Goal: Task Accomplishment & Management: Manage account settings

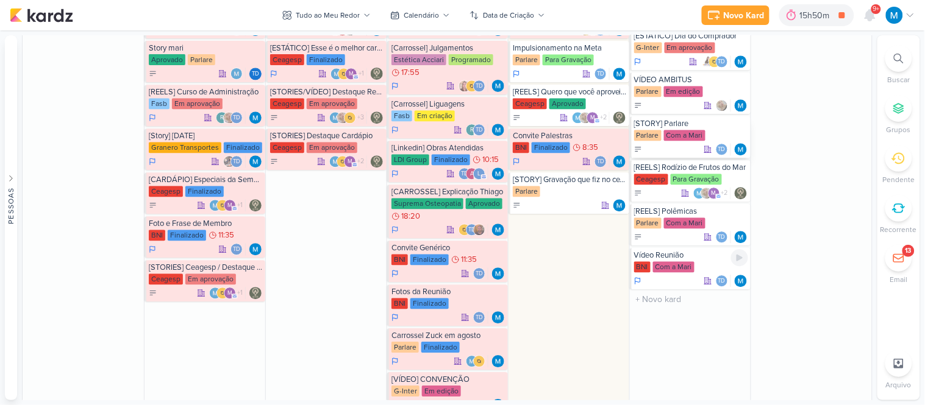
scroll to position [618, 0]
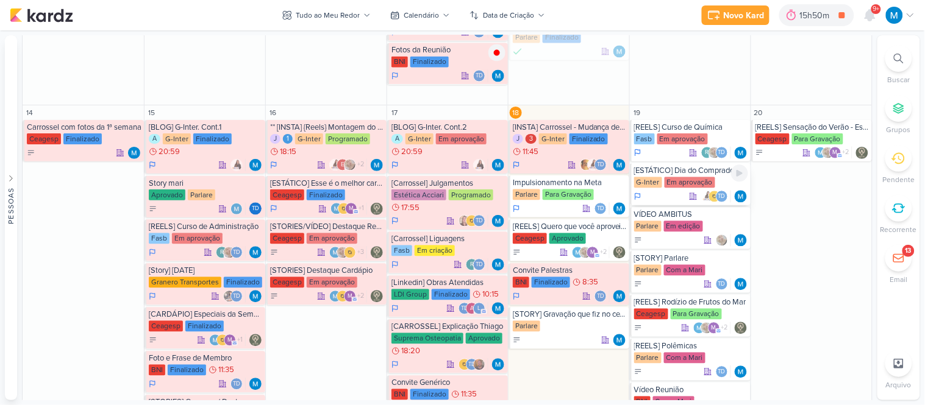
click at [696, 171] on div "[ESTÁTICO] Dia do Comprador" at bounding box center [691, 171] width 114 height 10
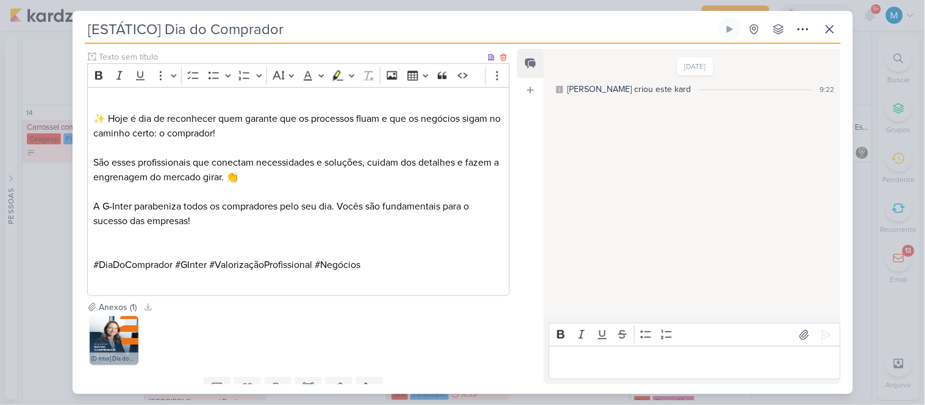
scroll to position [389, 0]
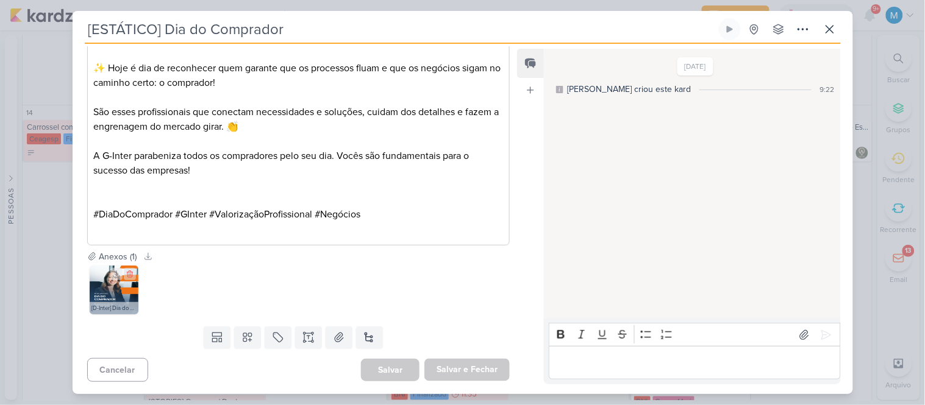
click at [106, 293] on img at bounding box center [114, 290] width 49 height 49
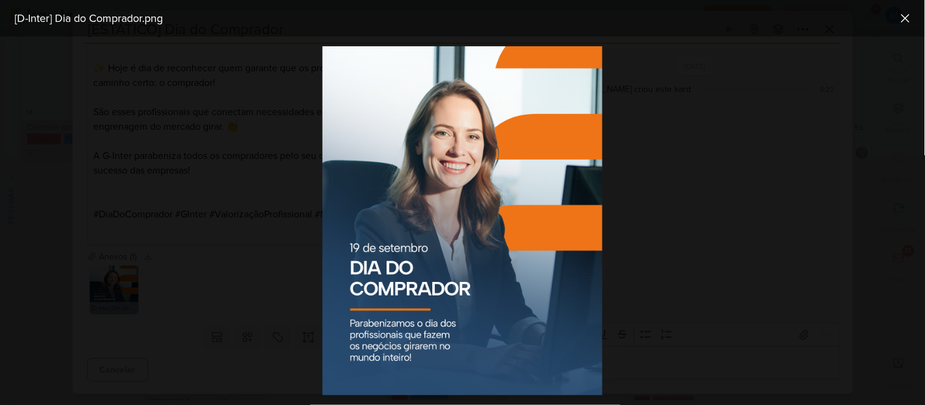
click at [691, 119] on div at bounding box center [462, 221] width 925 height 369
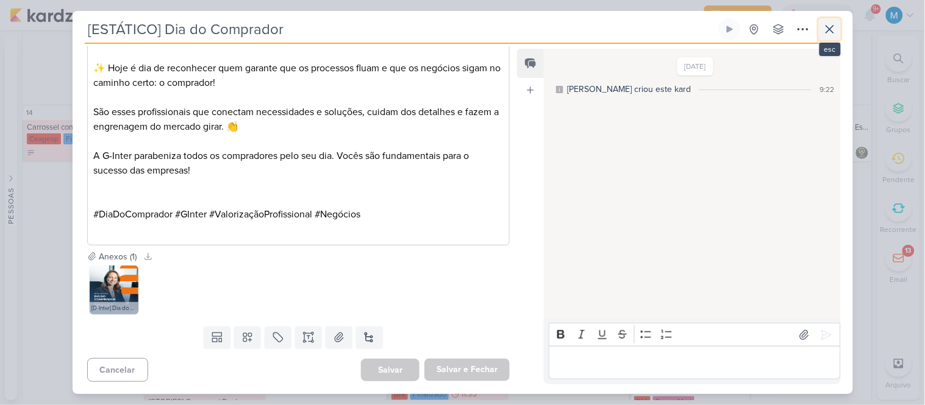
click at [831, 29] on icon at bounding box center [830, 29] width 15 height 15
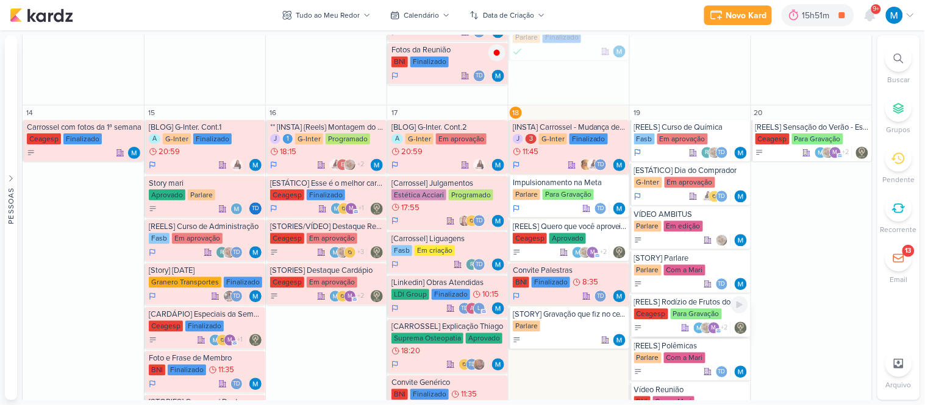
click at [695, 305] on div "[REELS] Rodízio de Frutos do Mar" at bounding box center [691, 303] width 114 height 10
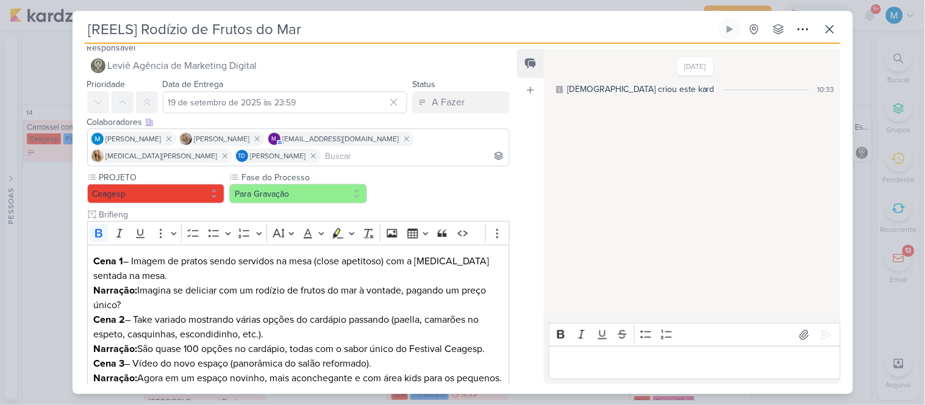
scroll to position [0, 0]
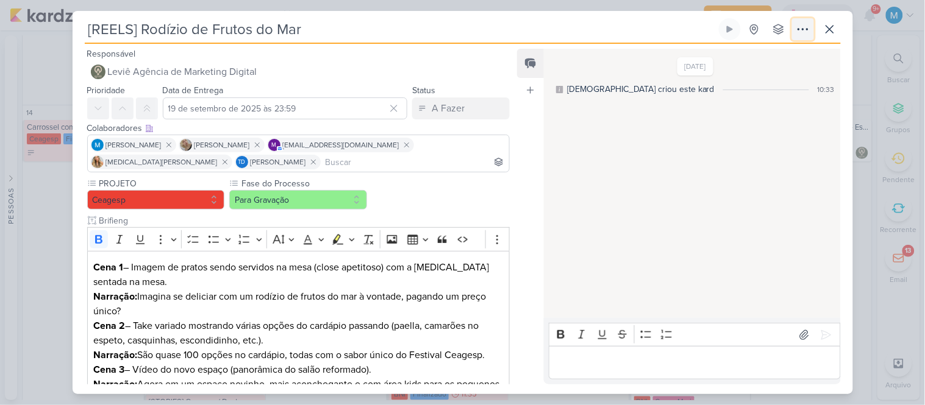
click at [801, 32] on icon at bounding box center [803, 29] width 15 height 15
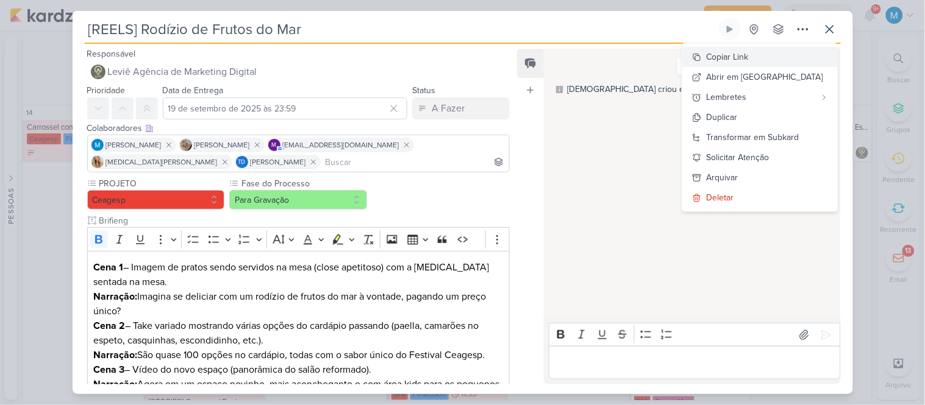
click at [745, 57] on div "Copiar Link" at bounding box center [728, 57] width 42 height 13
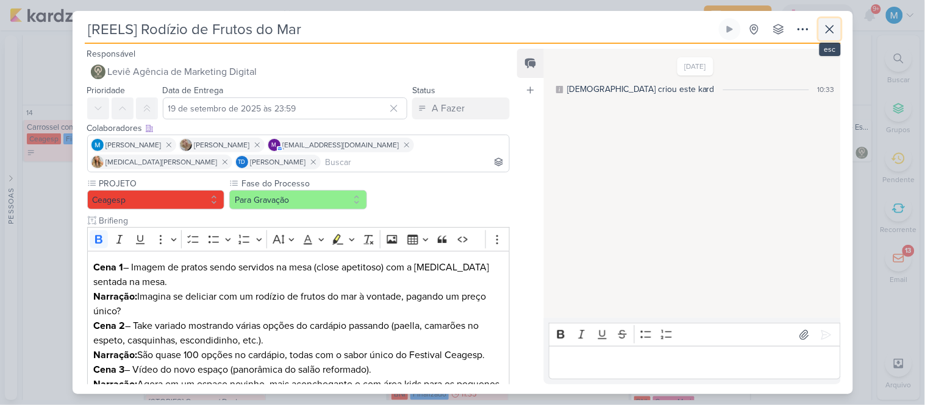
click at [827, 31] on icon at bounding box center [829, 29] width 7 height 7
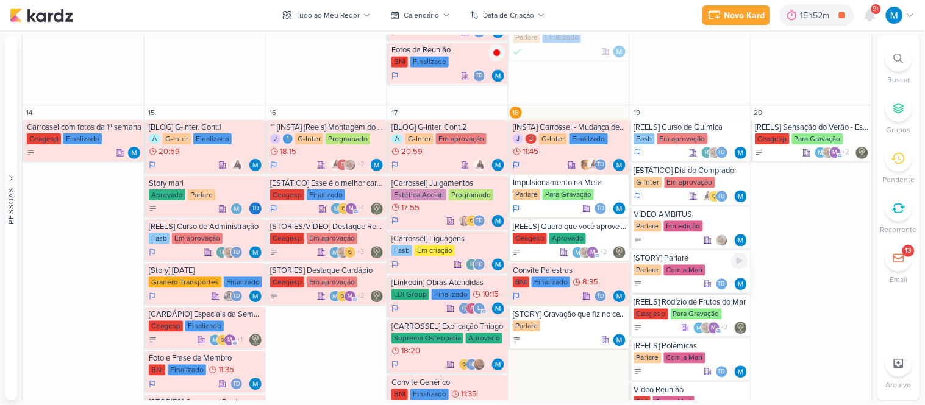
scroll to position [686, 0]
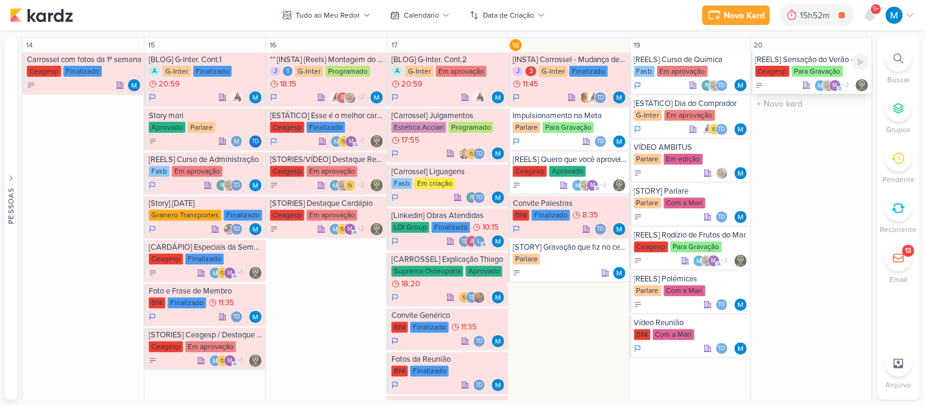
click at [799, 57] on div "[REELS] Sensação do Verão - Espetão de Camarão" at bounding box center [812, 60] width 114 height 10
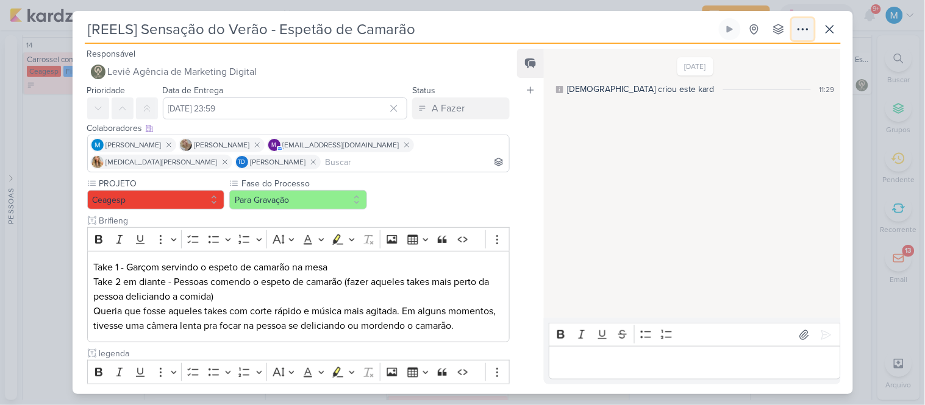
click at [802, 32] on icon at bounding box center [803, 29] width 15 height 15
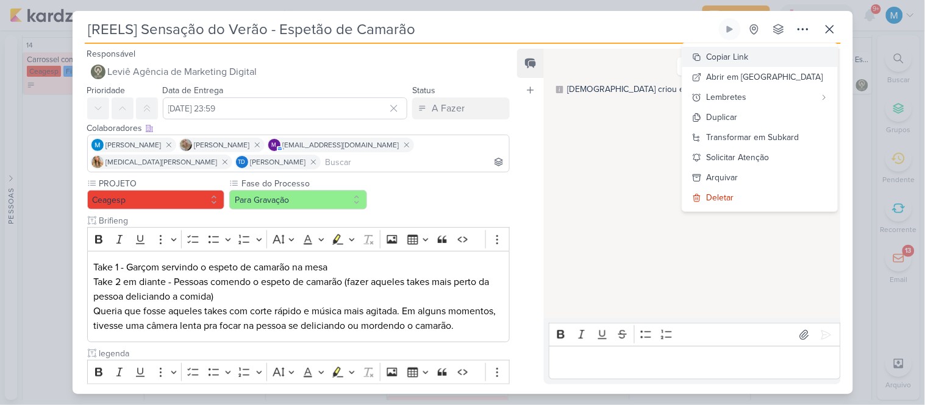
click at [785, 54] on button "Copiar Link" at bounding box center [759, 57] width 155 height 20
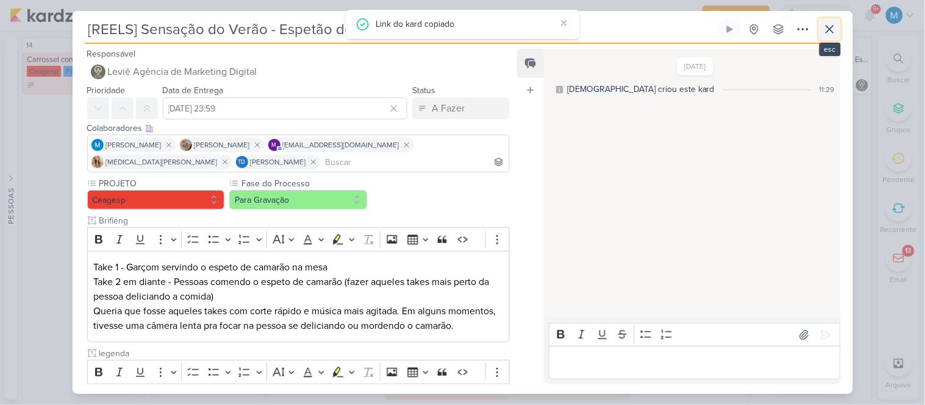
click at [830, 31] on icon at bounding box center [830, 29] width 15 height 15
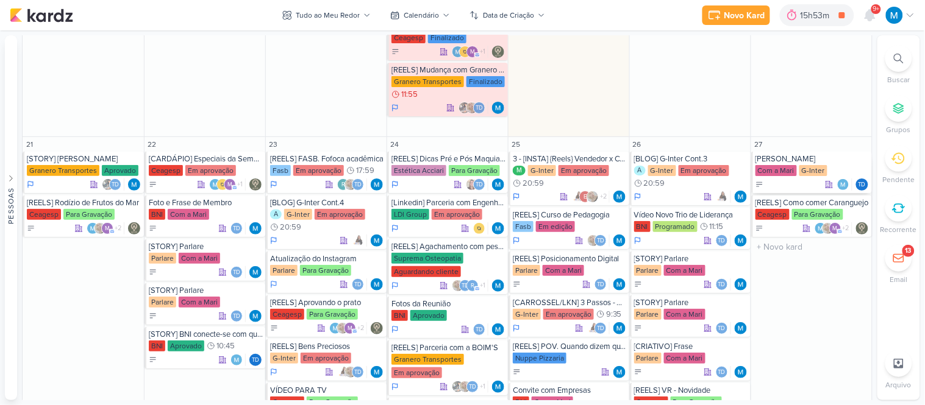
scroll to position [1261, 0]
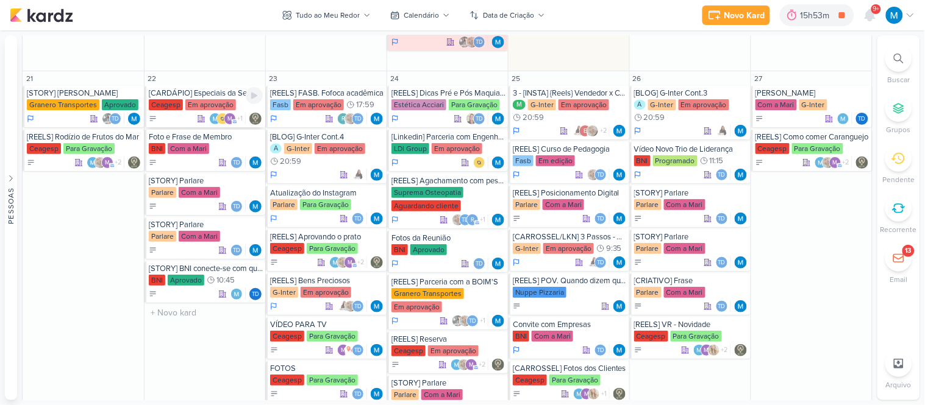
click at [199, 93] on div "[CARDÁPIO] Especiais da Semana" at bounding box center [206, 93] width 114 height 10
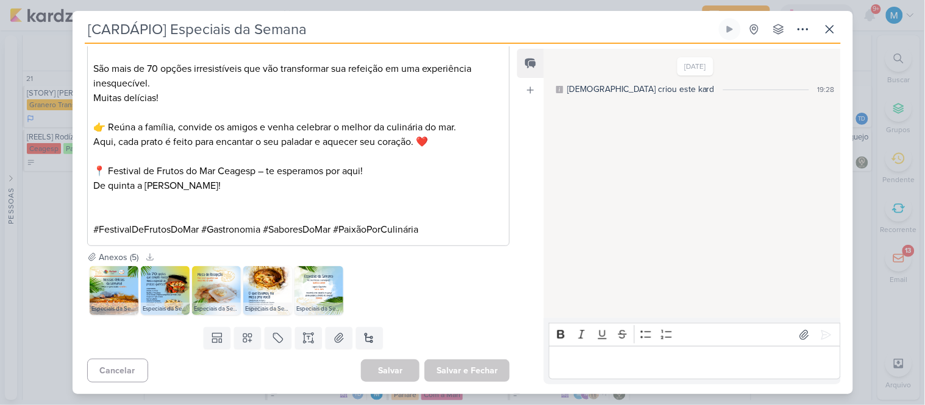
scroll to position [1035, 0]
click at [113, 293] on img at bounding box center [114, 290] width 49 height 49
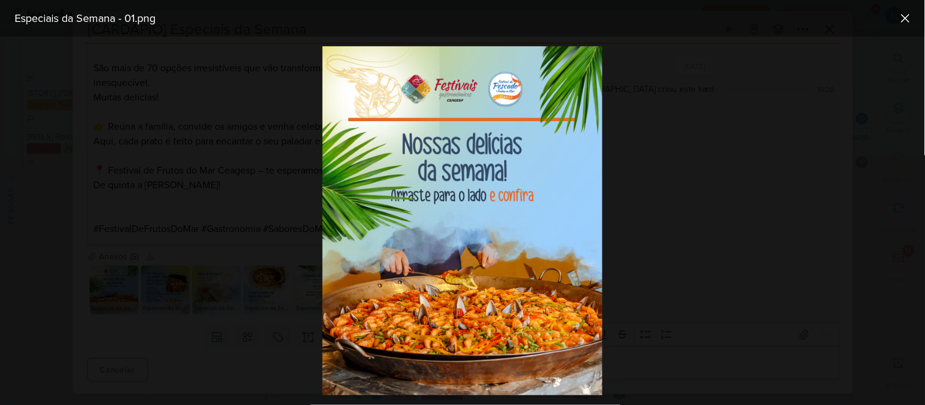
click at [688, 121] on div at bounding box center [462, 221] width 925 height 369
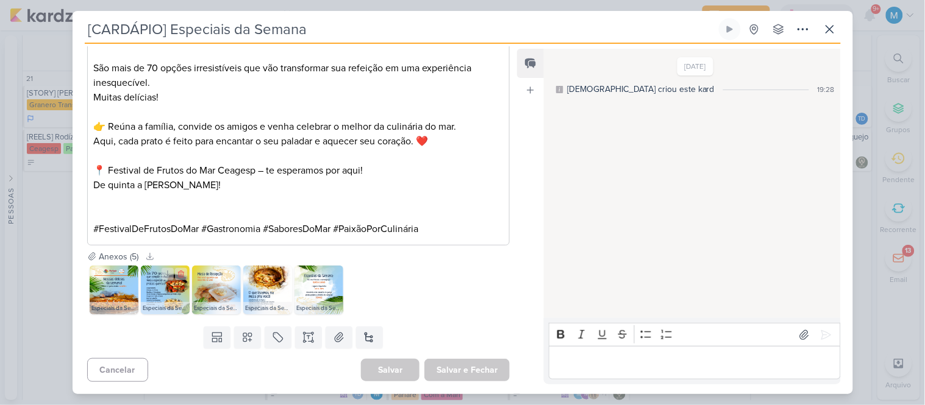
click at [169, 295] on img at bounding box center [165, 290] width 49 height 49
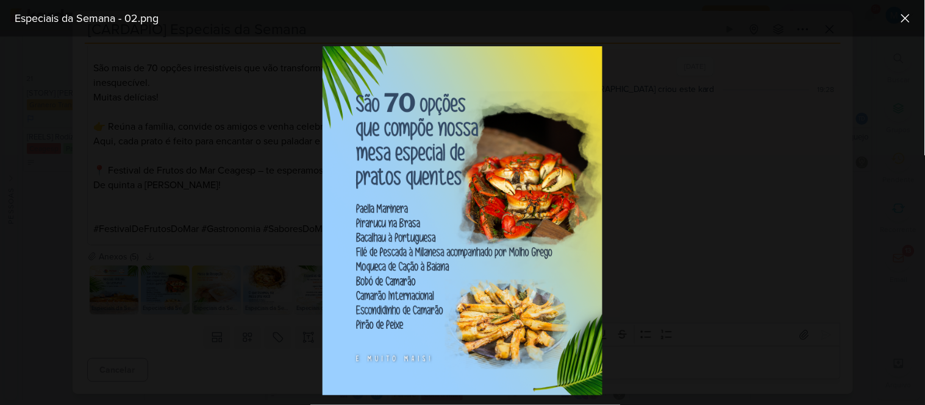
click at [745, 226] on div at bounding box center [462, 221] width 925 height 369
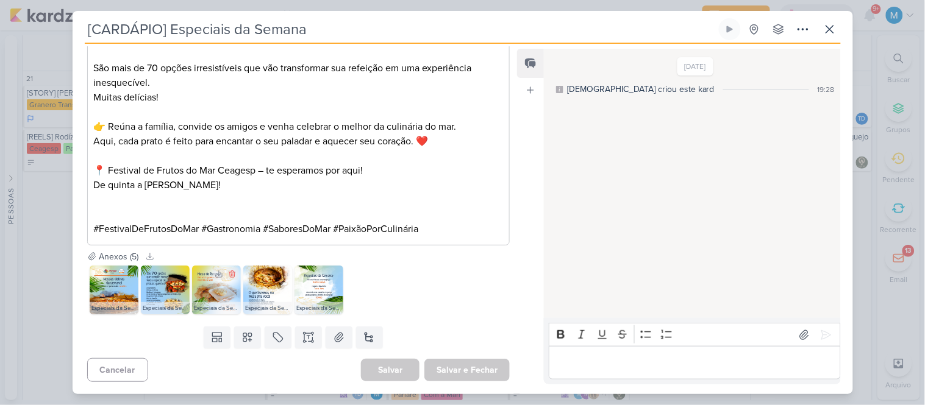
click at [206, 287] on img at bounding box center [216, 290] width 49 height 49
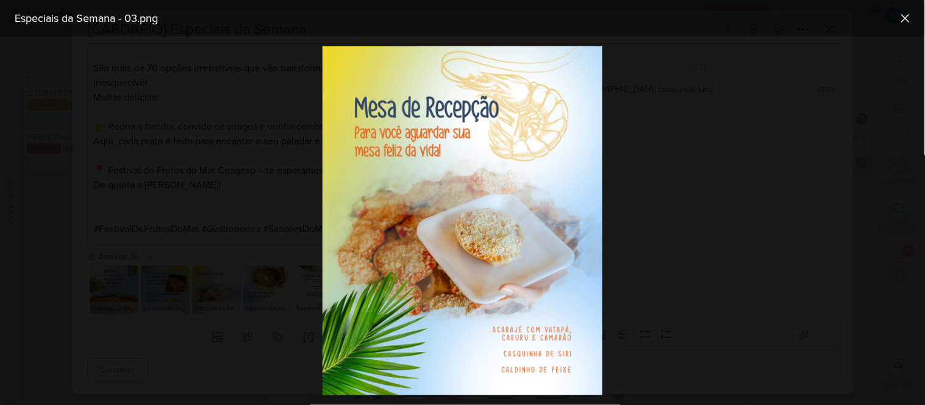
click at [707, 258] on div at bounding box center [462, 221] width 925 height 369
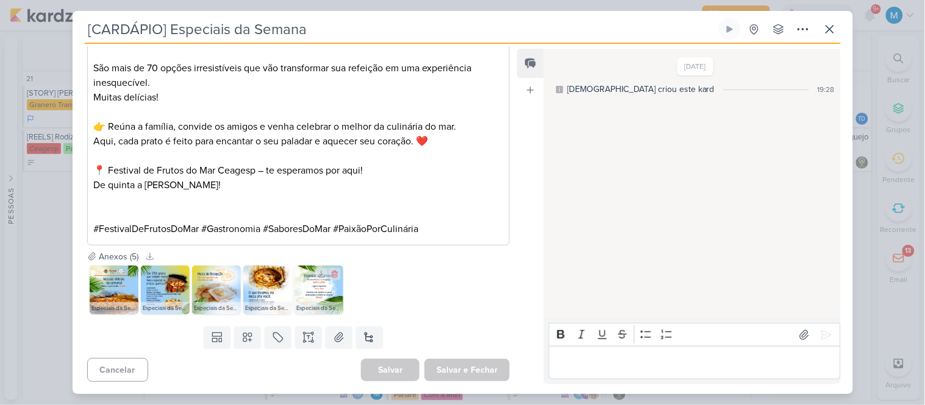
click at [321, 300] on img at bounding box center [319, 290] width 49 height 49
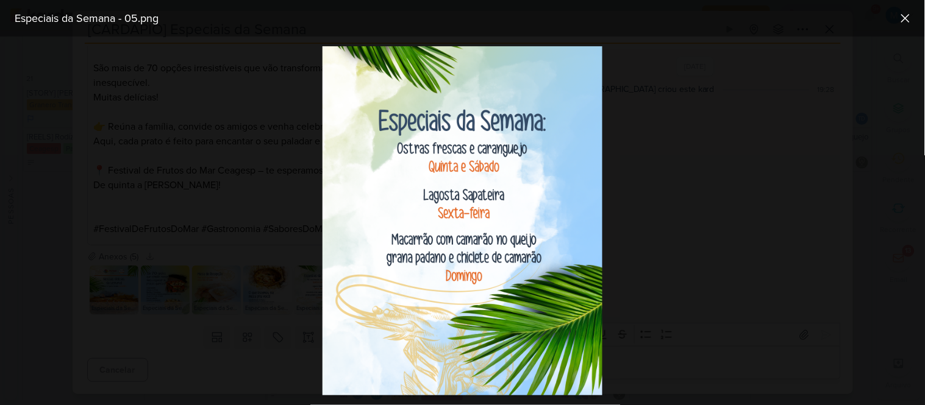
click at [751, 165] on div at bounding box center [462, 221] width 925 height 369
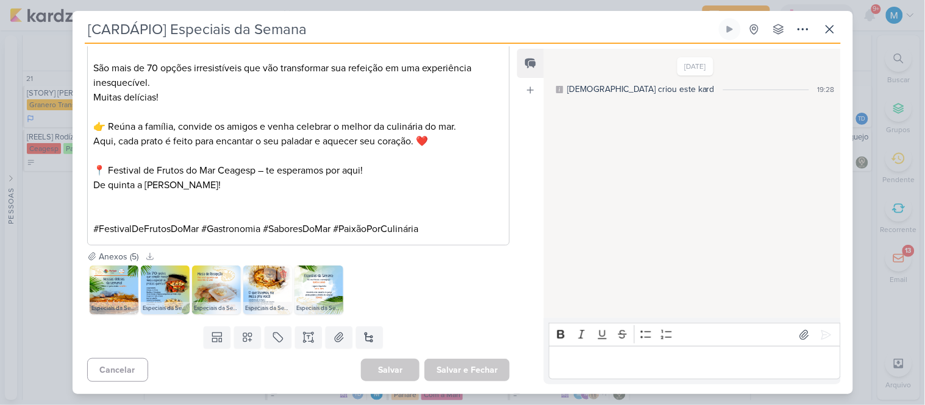
click at [248, 296] on img at bounding box center [267, 290] width 49 height 49
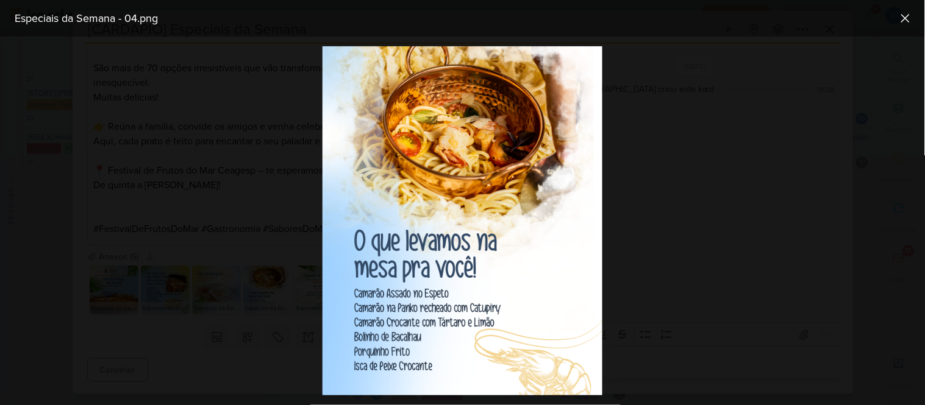
click at [645, 260] on div at bounding box center [462, 221] width 925 height 369
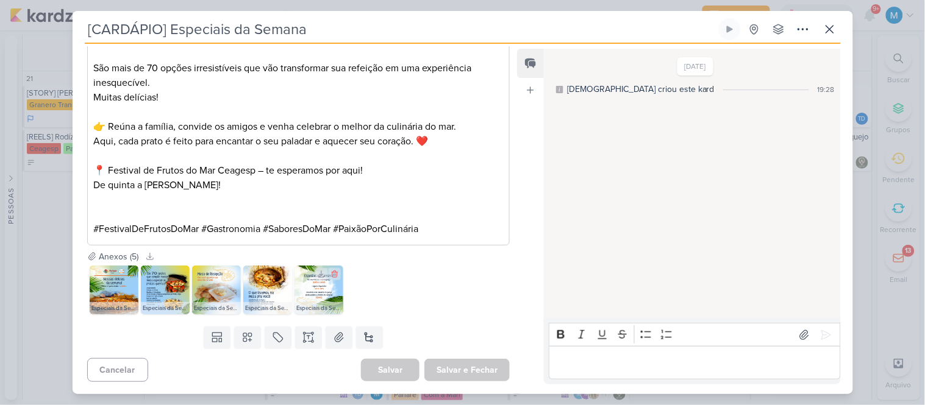
click at [308, 293] on img at bounding box center [319, 290] width 49 height 49
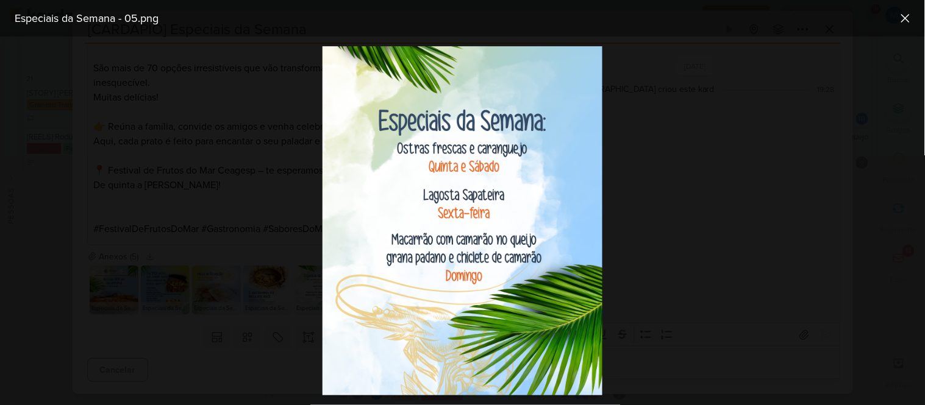
click at [735, 222] on div at bounding box center [462, 221] width 925 height 369
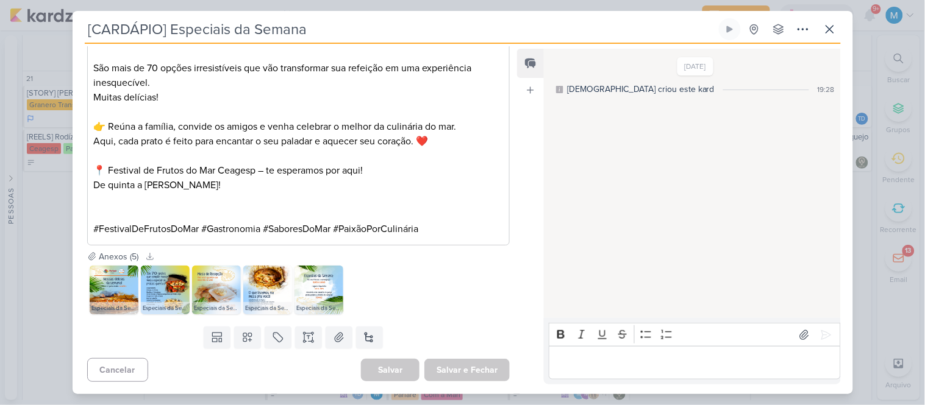
click at [604, 356] on p "Editor editing area: main" at bounding box center [694, 363] width 279 height 15
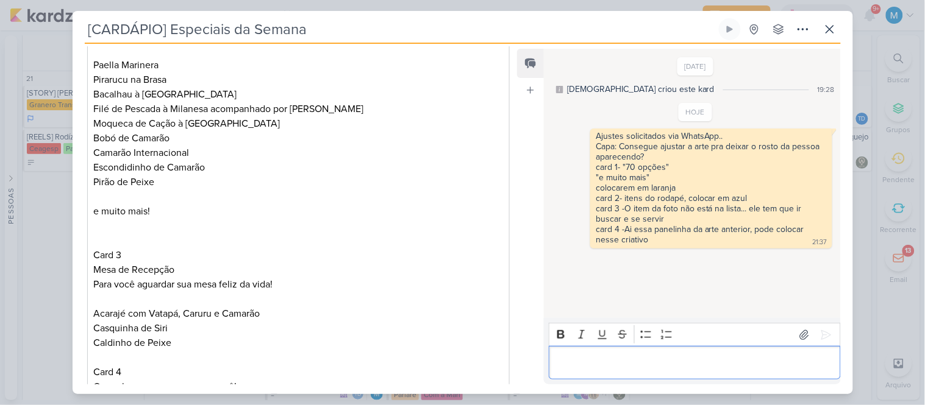
scroll to position [20, 0]
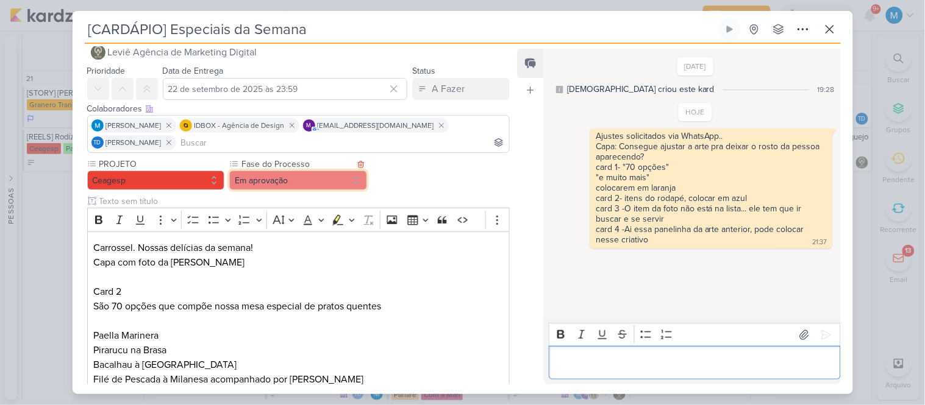
click at [293, 176] on button "Em aprovação" at bounding box center [298, 181] width 138 height 20
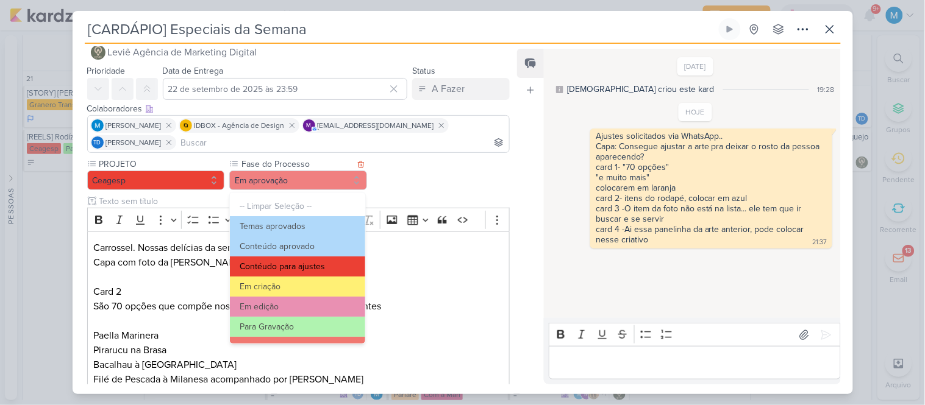
click at [319, 267] on button "Contéudo para ajustes" at bounding box center [297, 267] width 135 height 20
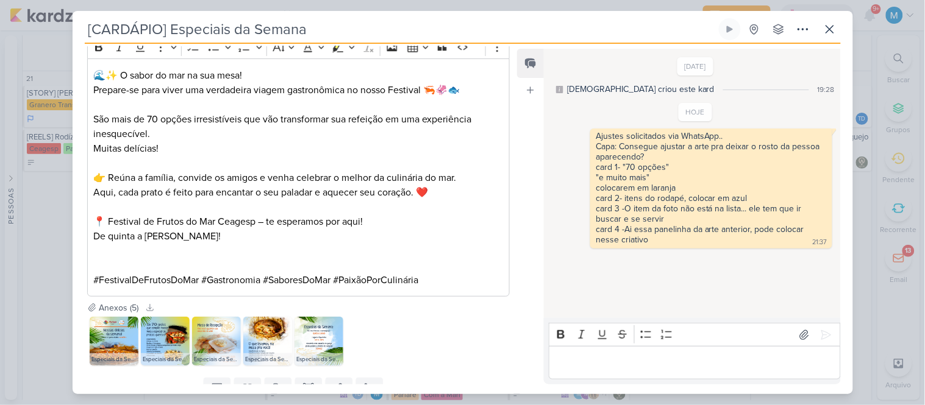
scroll to position [1035, 0]
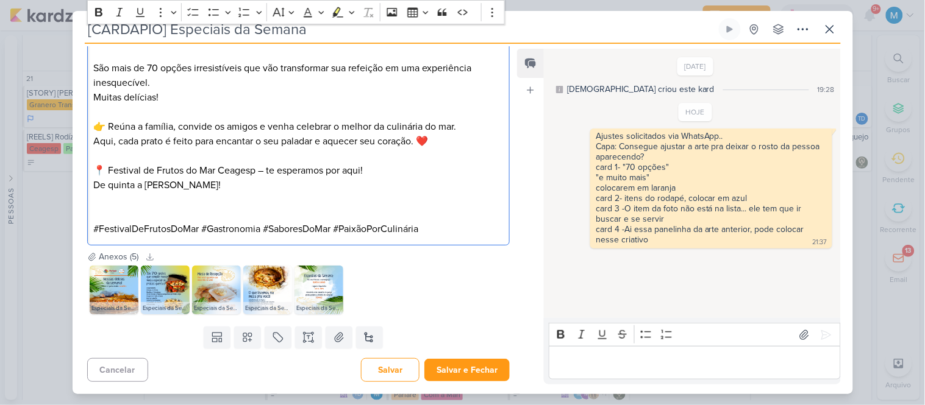
click at [271, 202] on p "Editor editing area: main" at bounding box center [298, 200] width 410 height 15
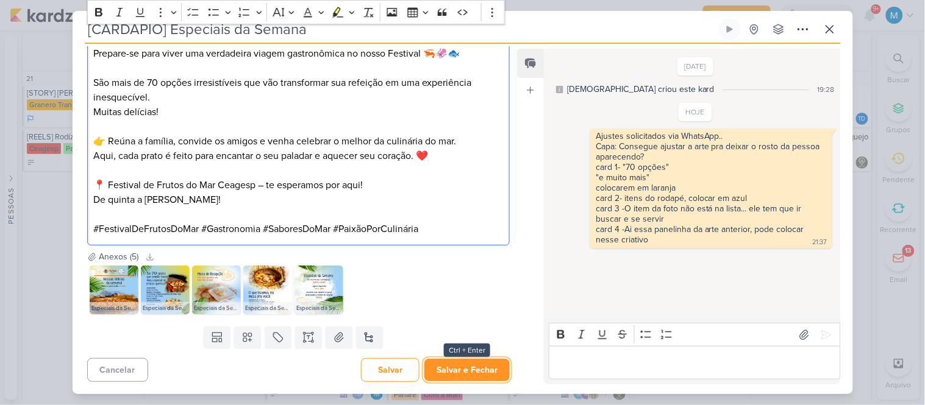
click at [466, 365] on button "Salvar e Fechar" at bounding box center [466, 370] width 85 height 23
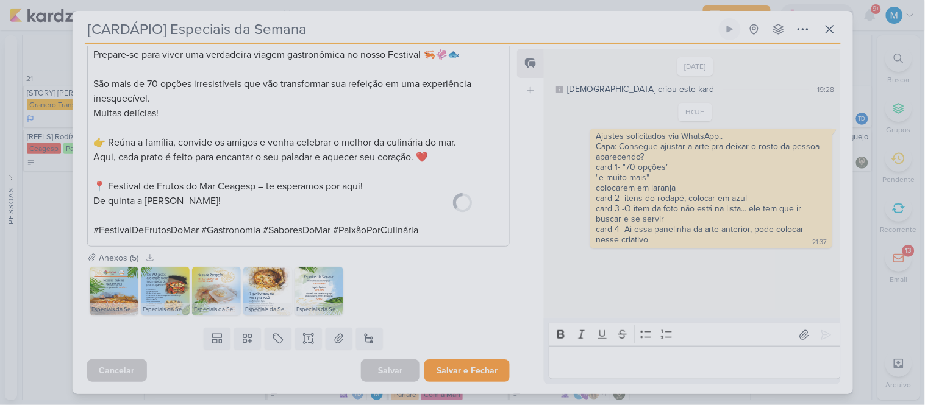
scroll to position [1020, 0]
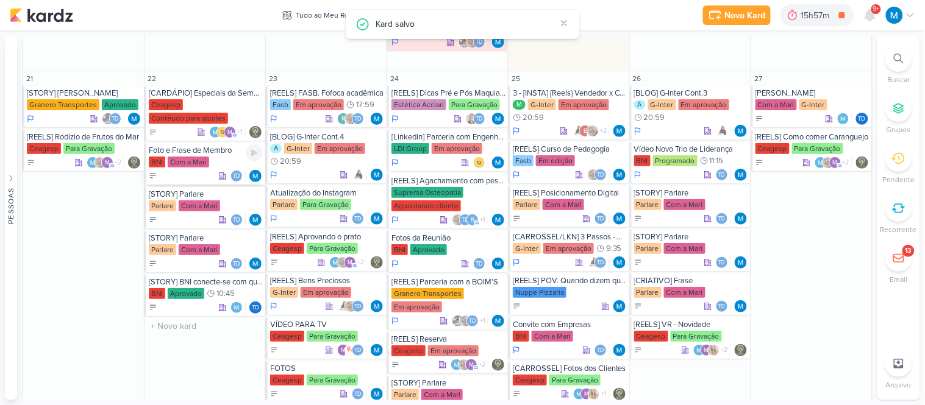
click at [223, 146] on div "Foto e Frase de Membro" at bounding box center [206, 151] width 114 height 10
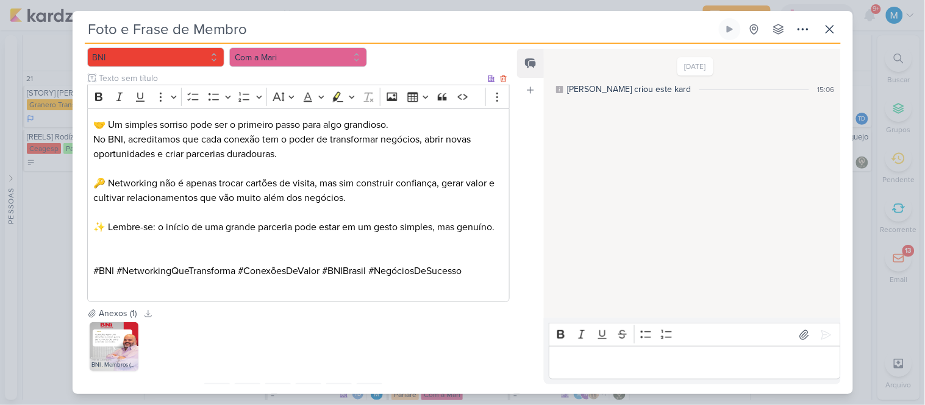
scroll to position [197, 0]
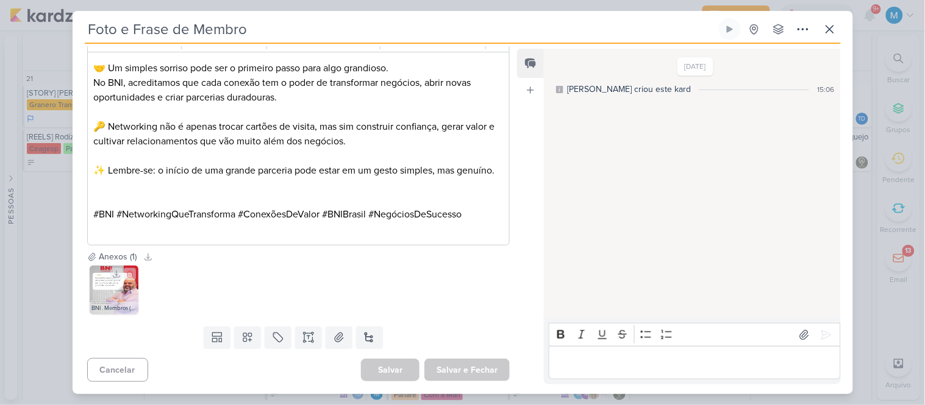
click at [116, 296] on img at bounding box center [114, 290] width 49 height 49
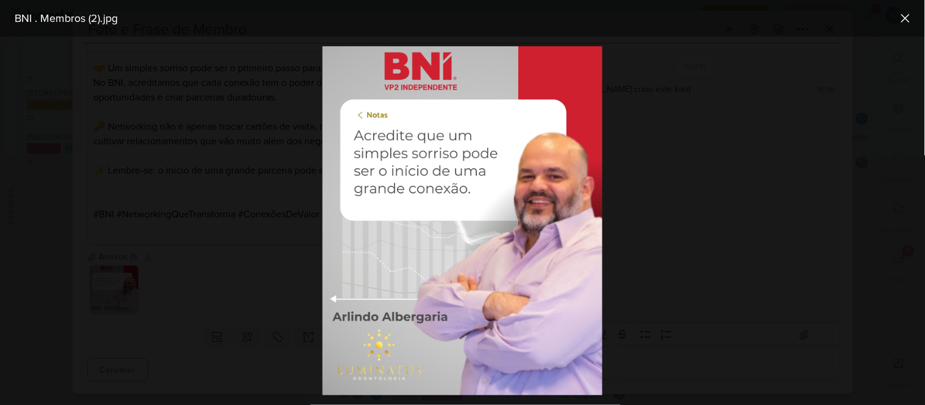
click at [726, 246] on div at bounding box center [462, 221] width 925 height 369
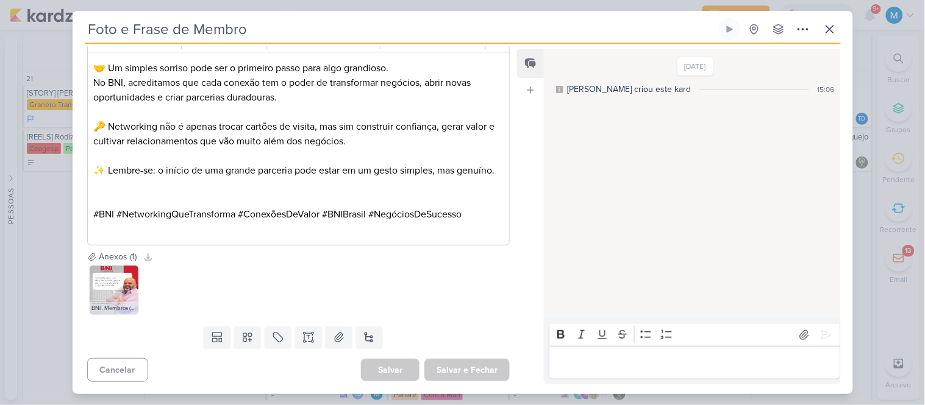
click at [608, 362] on p "Editor editing area: main" at bounding box center [694, 363] width 279 height 15
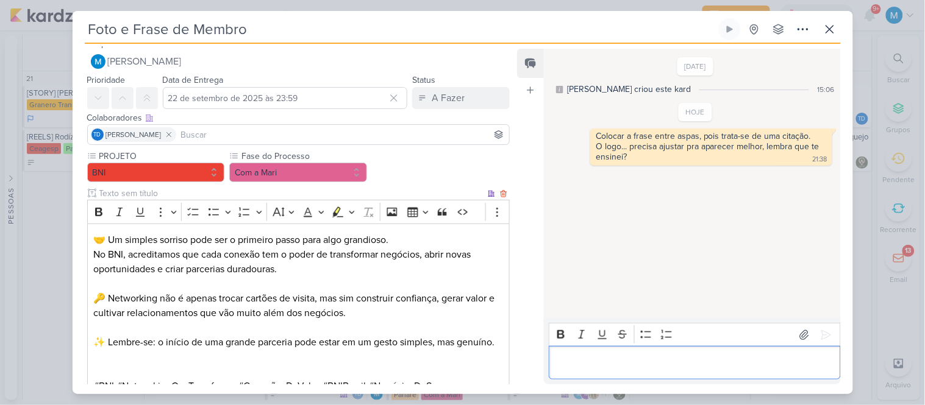
scroll to position [0, 0]
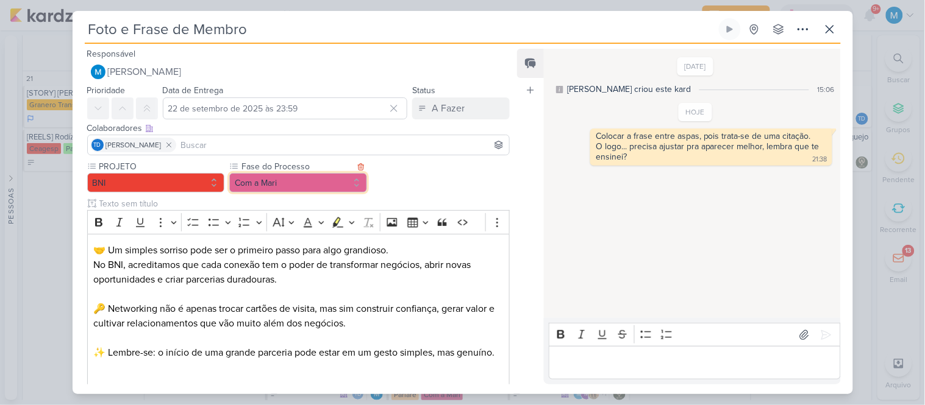
click at [312, 185] on button "Com a Mari" at bounding box center [298, 183] width 138 height 20
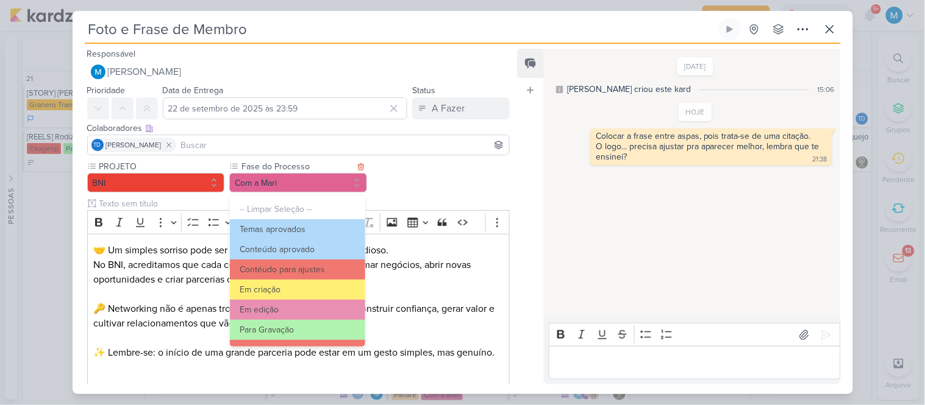
click at [297, 265] on button "Contéudo para ajustes" at bounding box center [297, 270] width 135 height 20
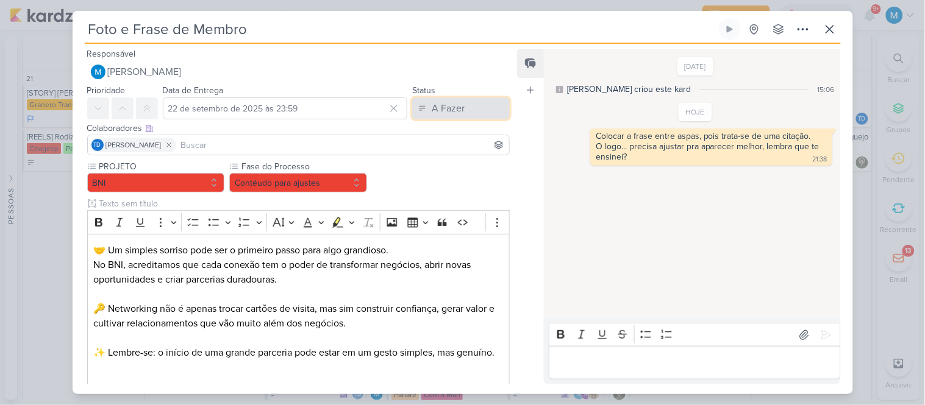
click at [440, 107] on div "A Fazer" at bounding box center [448, 108] width 33 height 15
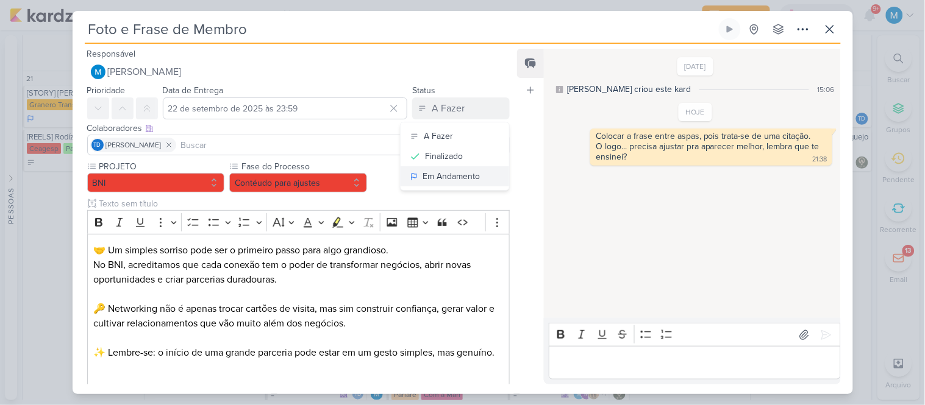
click at [444, 171] on div "Em Andamento" at bounding box center [451, 176] width 57 height 13
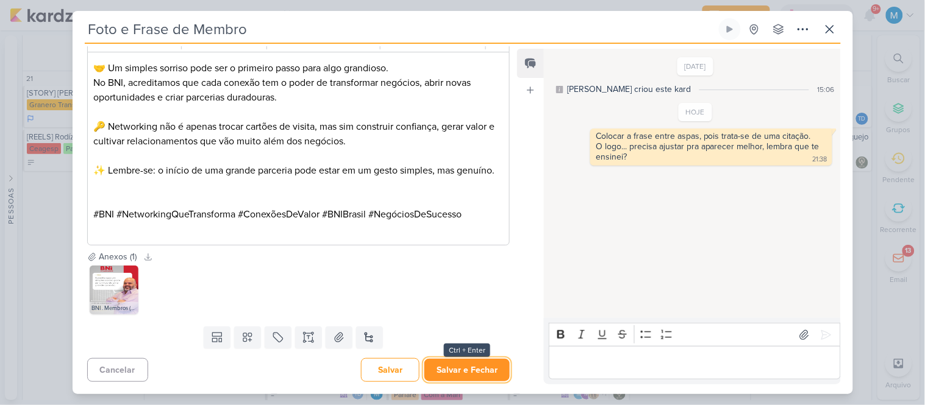
click at [471, 369] on button "Salvar e Fechar" at bounding box center [466, 370] width 85 height 23
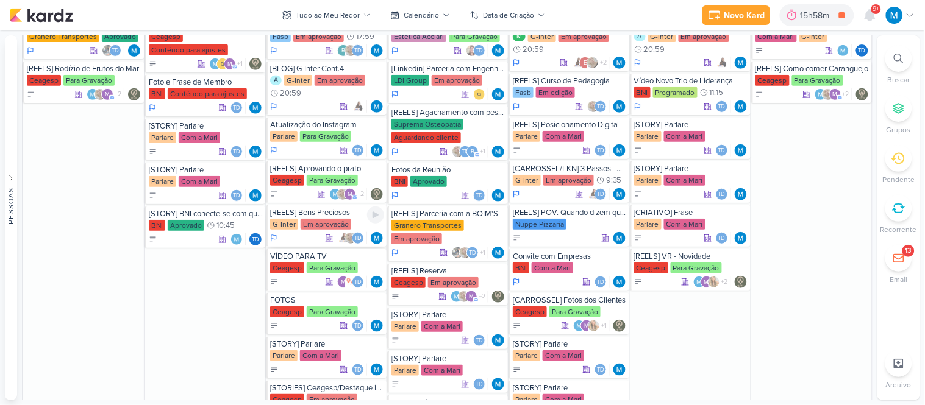
scroll to position [1397, 0]
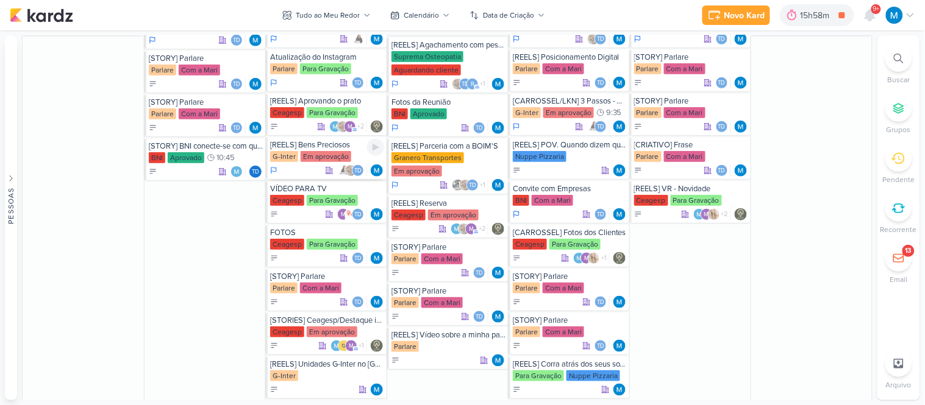
click at [315, 143] on div "[REELS] Bens Preciosos" at bounding box center [327, 145] width 114 height 10
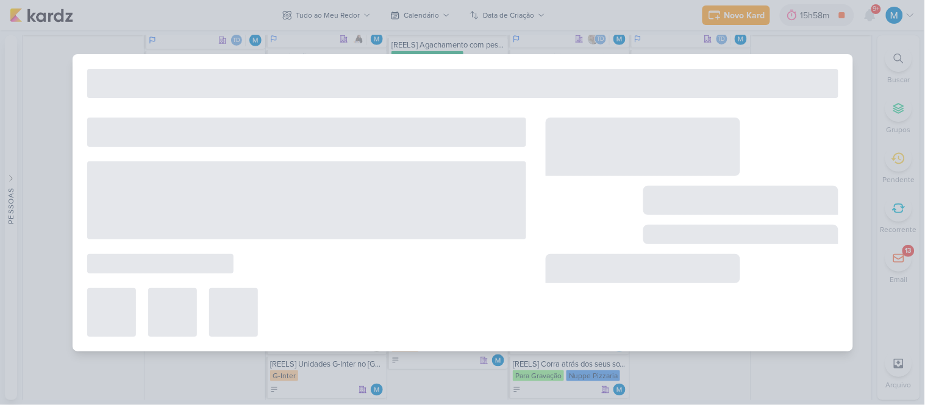
type input "[REELS] Bens Preciosos"
type input "23 de setembro de 2025 às 23:59"
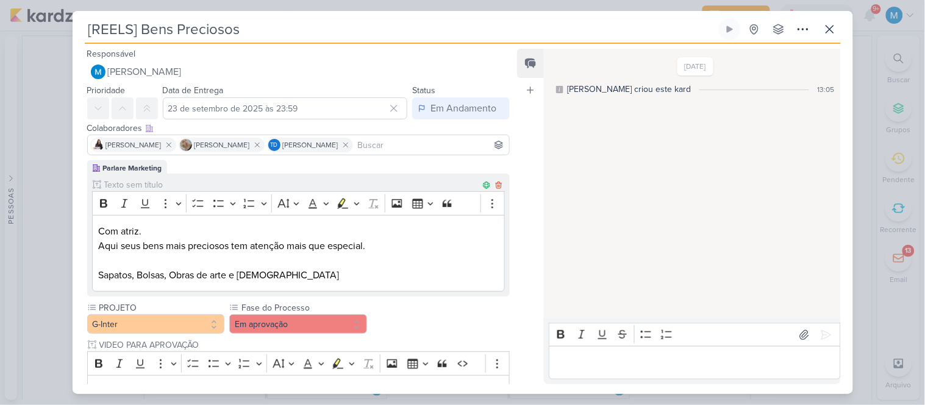
scroll to position [327, 0]
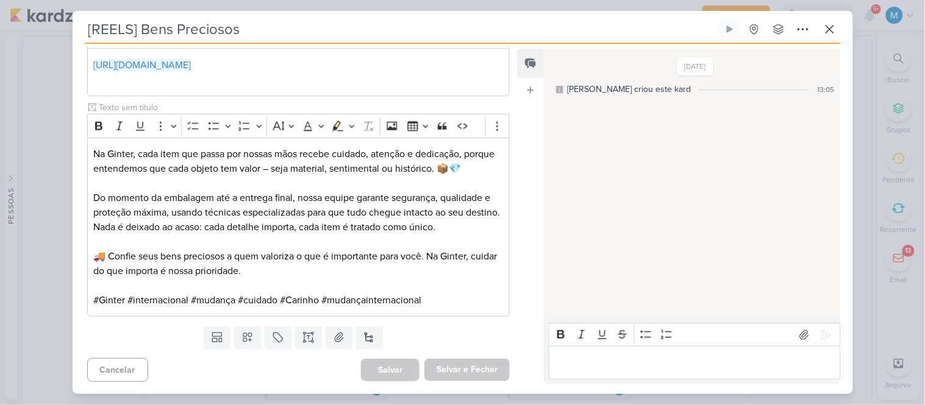
click at [593, 357] on p "Editor editing area: main" at bounding box center [694, 363] width 279 height 15
click at [824, 35] on icon at bounding box center [830, 29] width 15 height 15
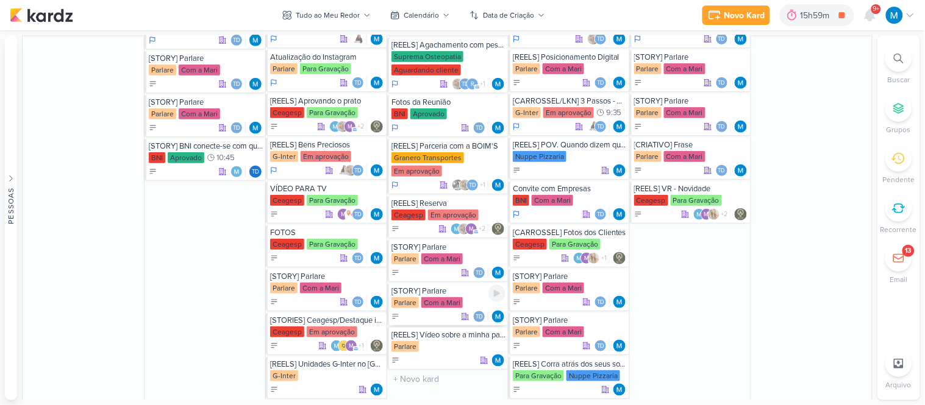
scroll to position [1465, 0]
